Goal: Task Accomplishment & Management: Use online tool/utility

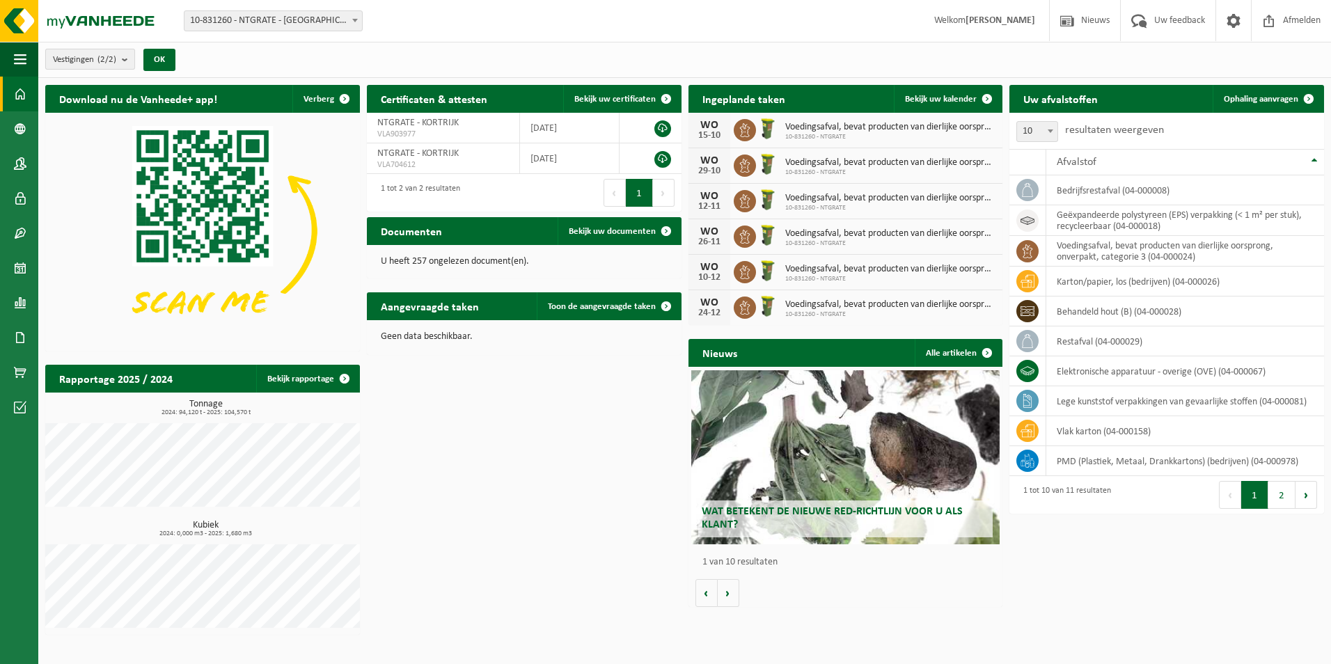
click at [75, 63] on span "Vestigingen (2/2)" at bounding box center [84, 59] width 63 height 21
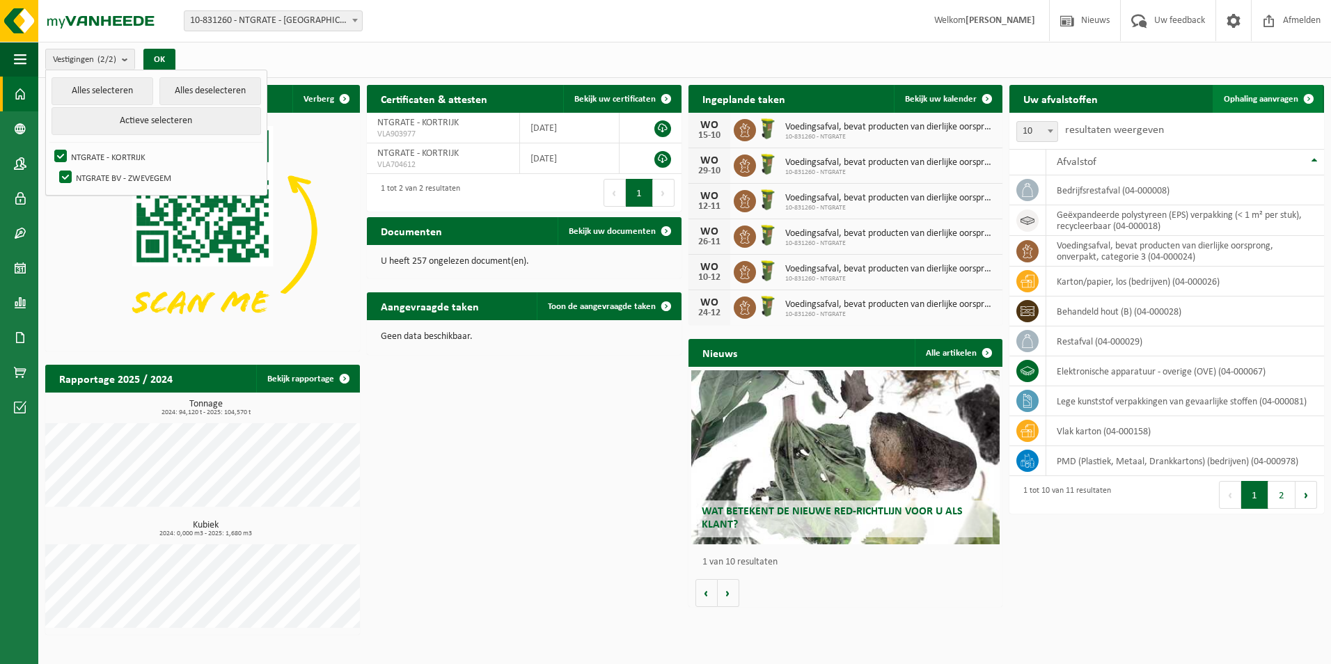
click at [1259, 95] on span "Ophaling aanvragen" at bounding box center [1261, 99] width 74 height 9
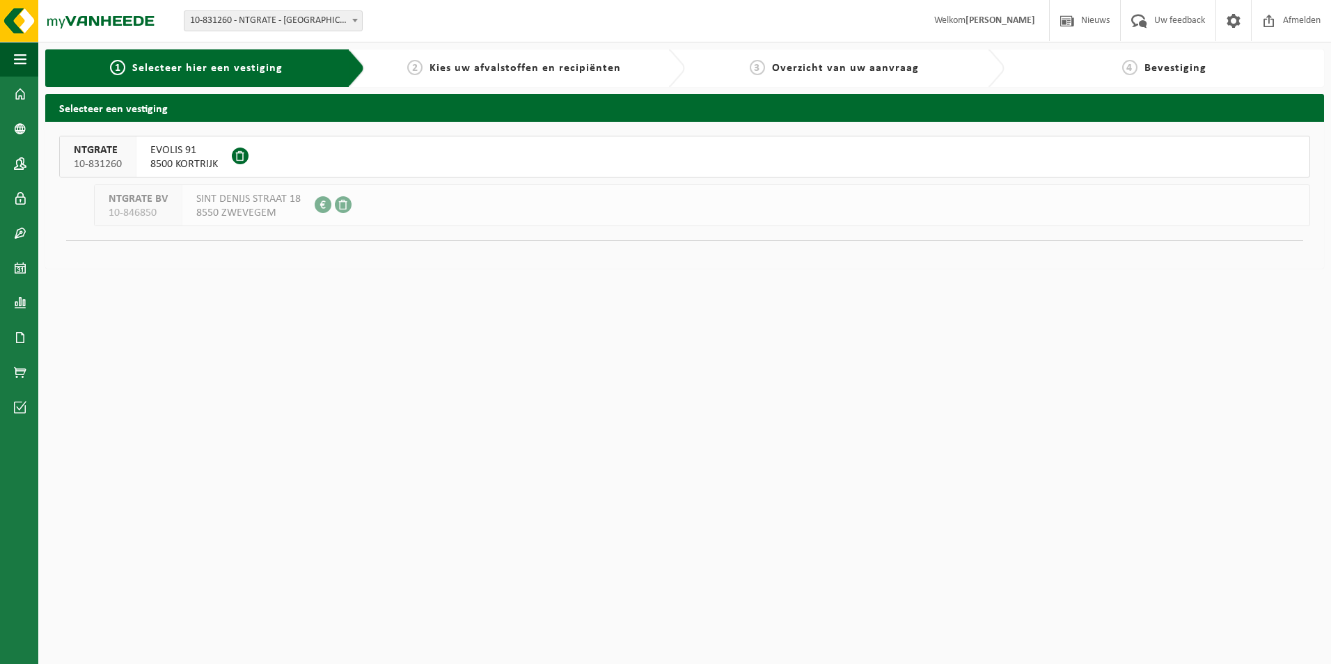
click at [148, 162] on button "NTGRATE 10-831260 EVOLIS 91 8500 KORTRIJK" at bounding box center [684, 157] width 1251 height 42
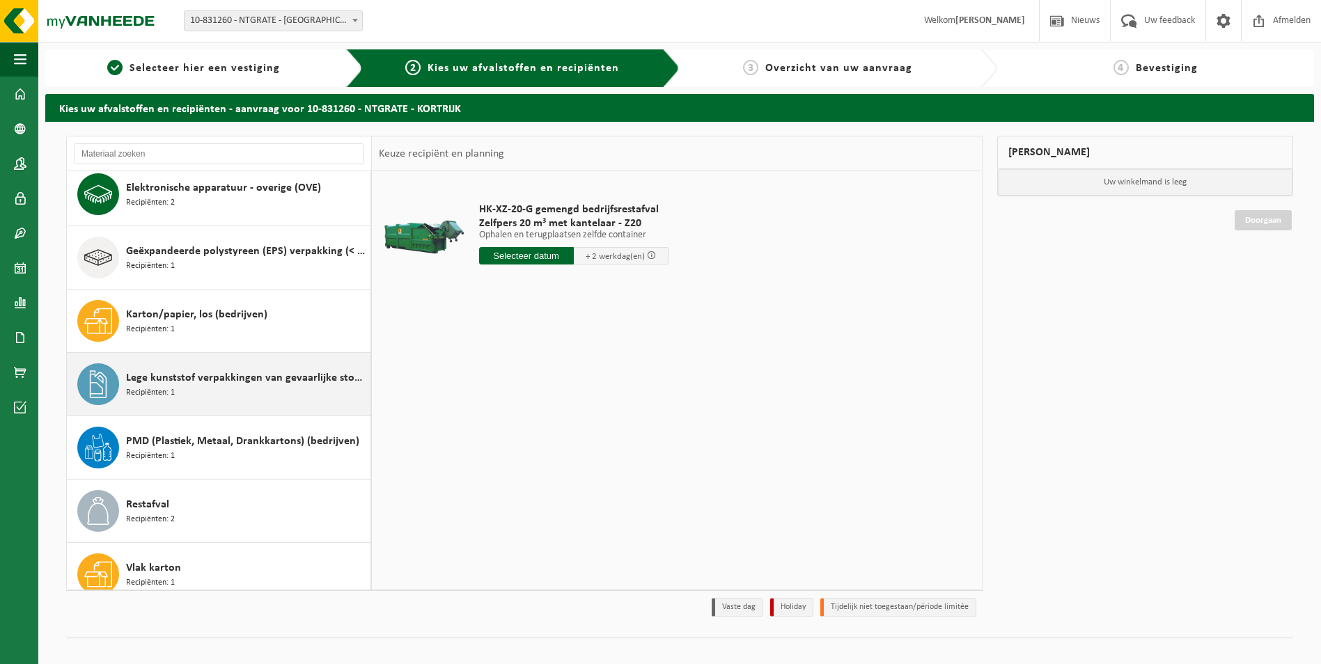
scroll to position [139, 0]
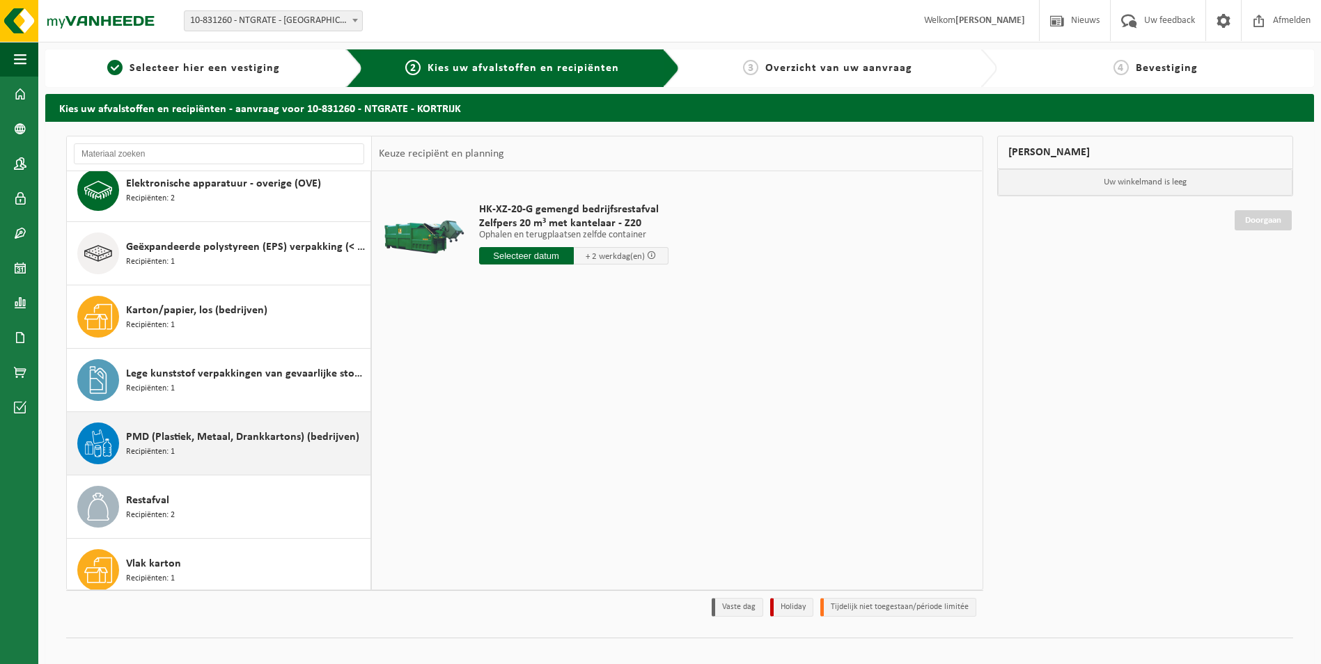
click at [194, 447] on div "PMD (Plastiek, Metaal, Drankkartons) (bedrijven) Recipiënten: 1" at bounding box center [246, 444] width 241 height 42
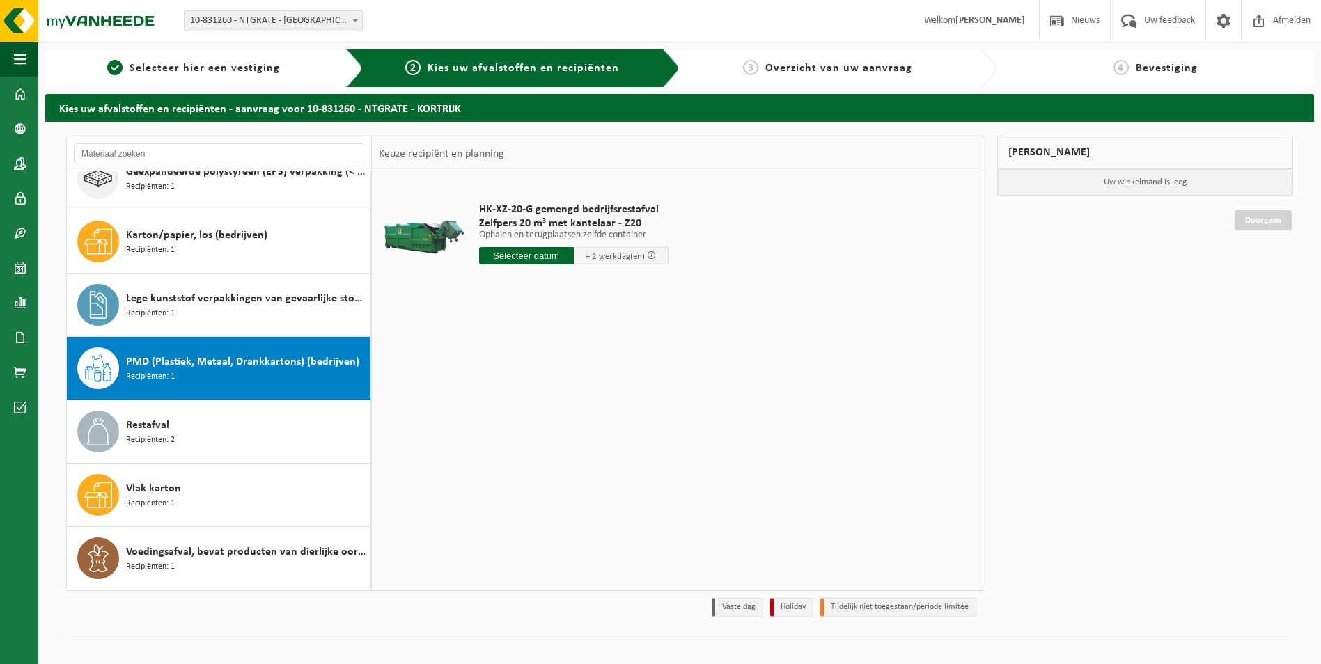
scroll to position [214, 0]
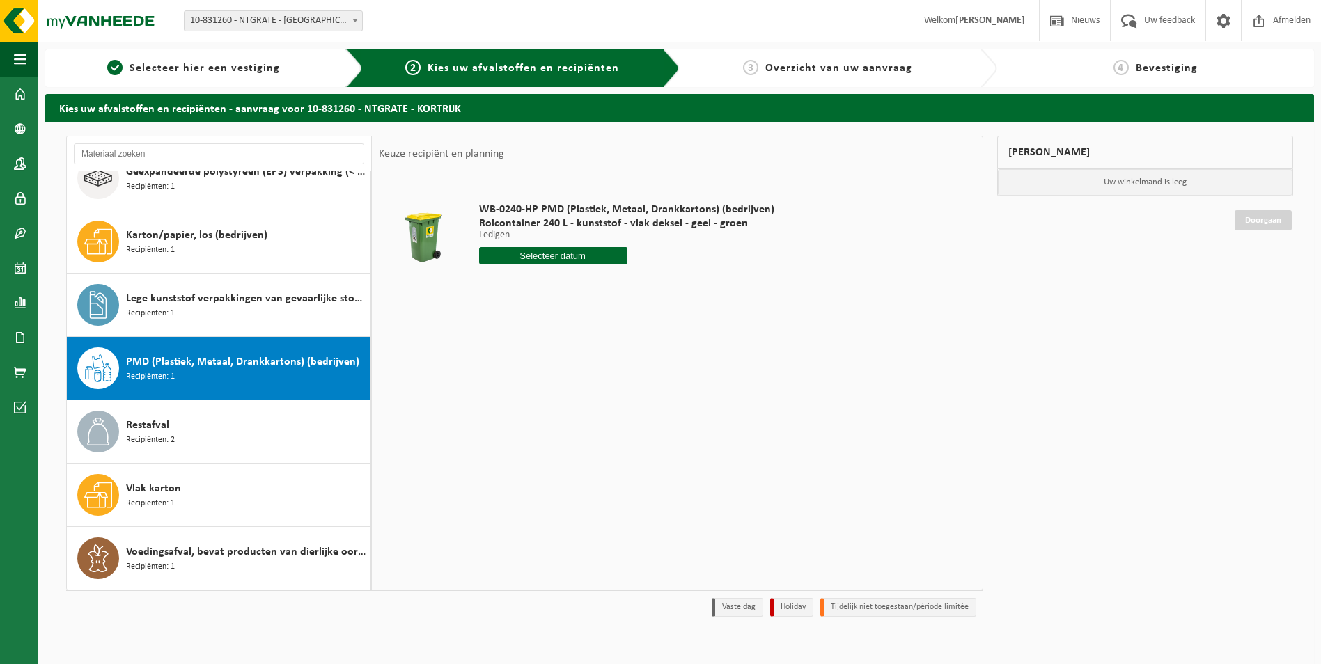
click at [544, 265] on div "WB-0240-HP PMD (Plastiek, Metaal, Drankkartons) (bedrijven) Rolcontainer 240 L …" at bounding box center [626, 237] width 309 height 97
click at [563, 253] on input "text" at bounding box center [553, 255] width 148 height 17
click at [561, 379] on div "16" at bounding box center [565, 379] width 24 height 22
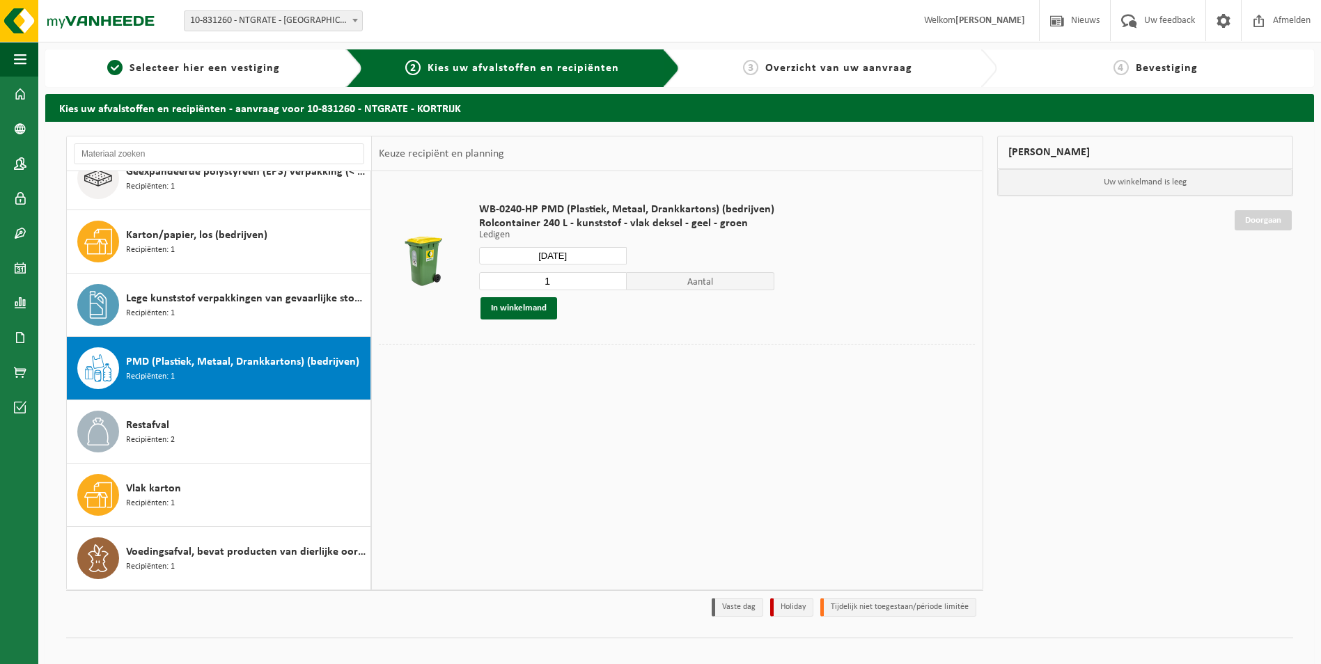
type input "Van 2025-10-16"
click at [535, 303] on button "In winkelmand" at bounding box center [518, 308] width 77 height 22
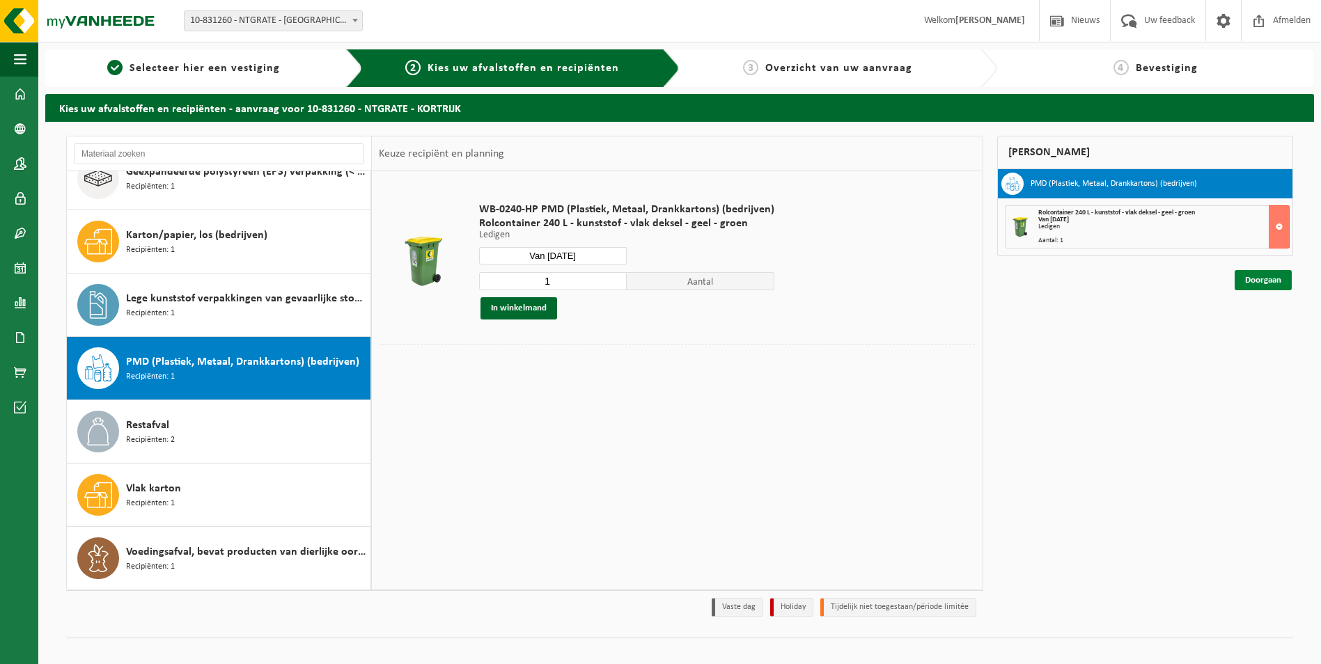
click at [1246, 280] on link "Doorgaan" at bounding box center [1262, 280] width 57 height 20
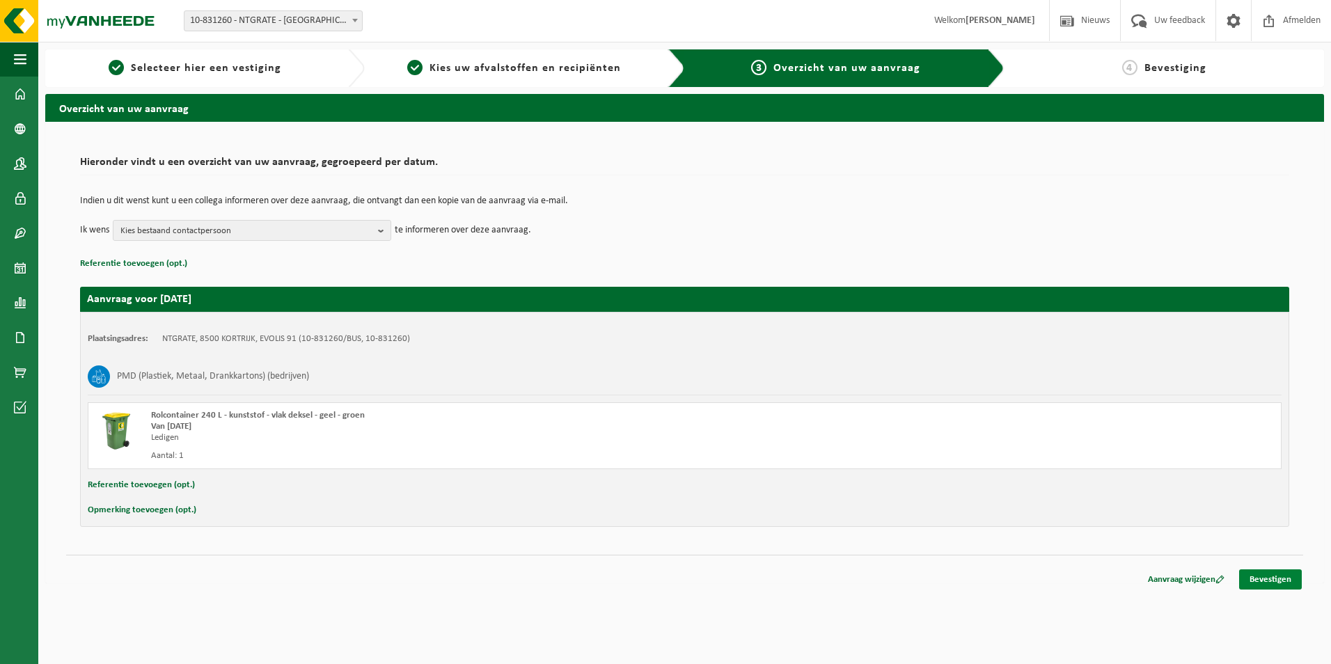
click at [1280, 584] on link "Bevestigen" at bounding box center [1270, 579] width 63 height 20
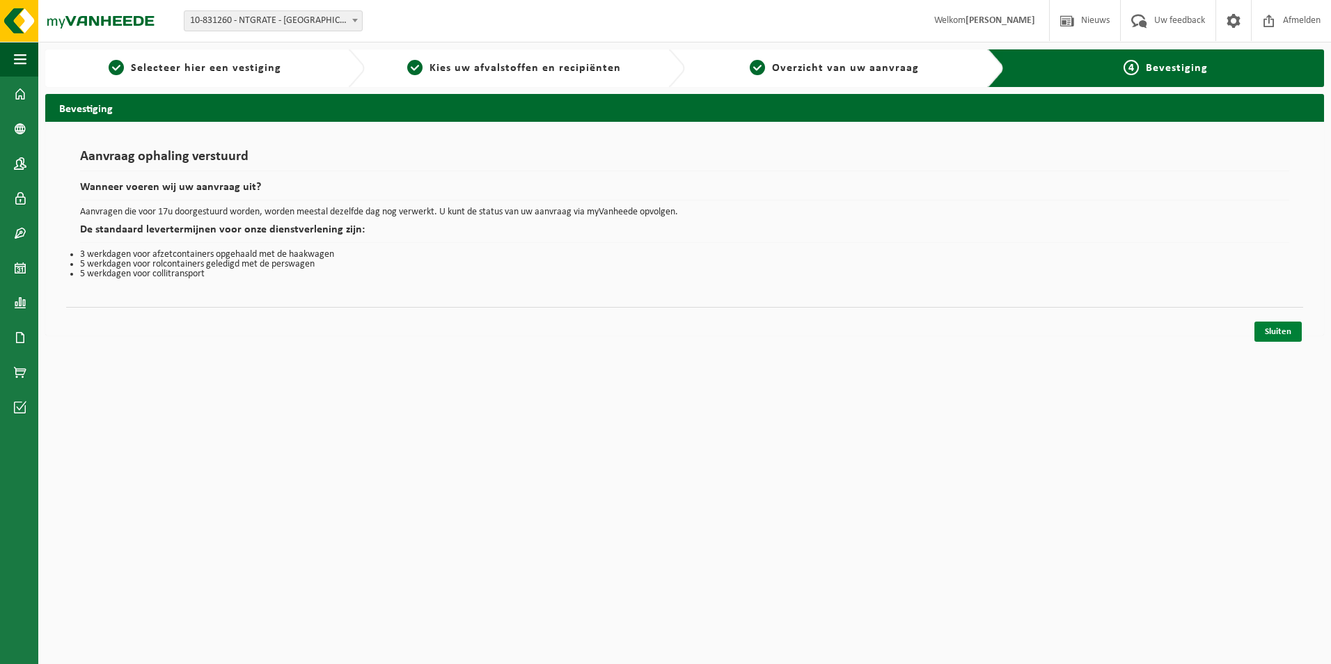
click at [1286, 337] on link "Sluiten" at bounding box center [1277, 332] width 47 height 20
